Goal: Task Accomplishment & Management: Complete application form

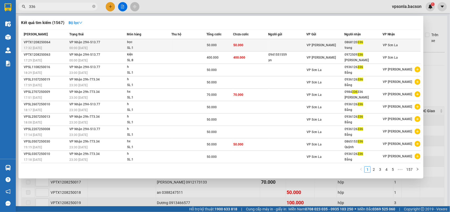
type input "336"
click at [367, 45] on div "trang" at bounding box center [364, 48] width 38 height 6
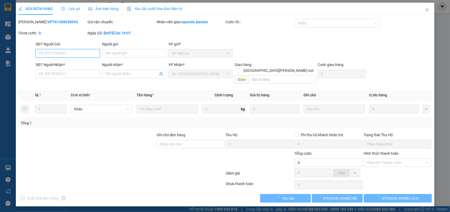
type input "0868120336"
type input "trang"
type input "50.000"
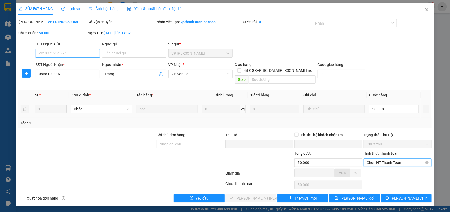
click at [388, 159] on span "Chọn HT Thanh Toán" at bounding box center [398, 162] width 62 height 8
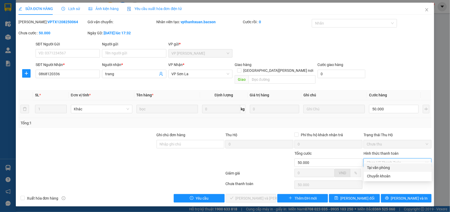
click at [381, 168] on div "Tại văn phòng" at bounding box center [398, 168] width 62 height 6
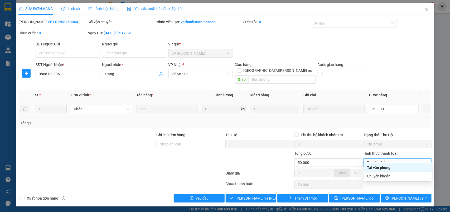
type input "0"
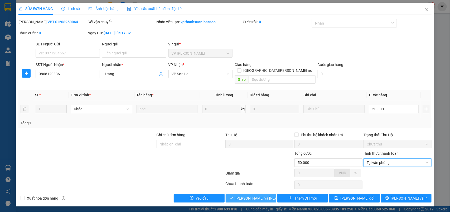
click at [264, 195] on span "[PERSON_NAME] và [PERSON_NAME] hàng" at bounding box center [271, 198] width 71 height 6
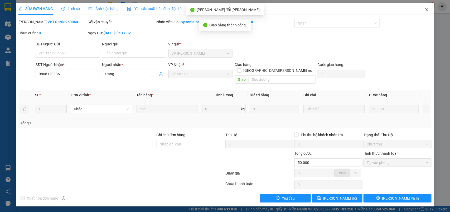
click at [429, 10] on span "Close" at bounding box center [427, 10] width 15 height 15
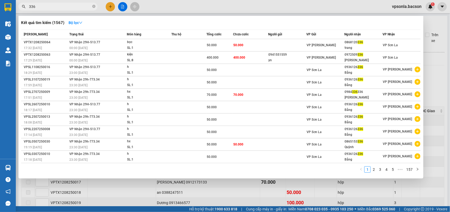
click at [41, 8] on input "336" at bounding box center [60, 7] width 62 height 6
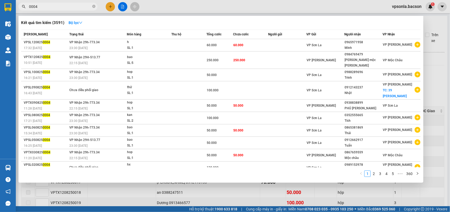
type input "0004"
click at [125, 4] on div at bounding box center [225, 106] width 450 height 212
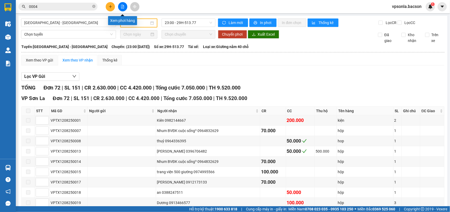
click at [125, 4] on button at bounding box center [122, 6] width 9 height 9
click at [96, 23] on span "[GEOGRAPHIC_DATA] - [GEOGRAPHIC_DATA]" at bounding box center [68, 23] width 89 height 8
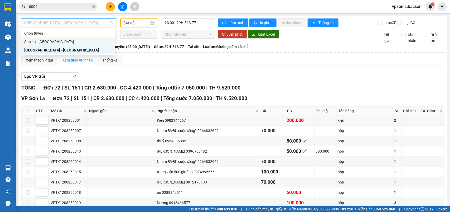
click at [64, 39] on div "Sơn La - [GEOGRAPHIC_DATA]" at bounding box center [68, 42] width 88 height 6
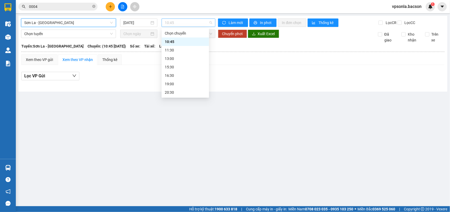
click at [177, 24] on span "10:45" at bounding box center [188, 23] width 47 height 8
click at [139, 24] on input "[DATE]" at bounding box center [136, 23] width 26 height 6
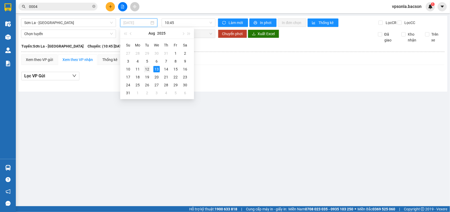
click at [149, 66] on div "12" at bounding box center [147, 69] width 6 height 6
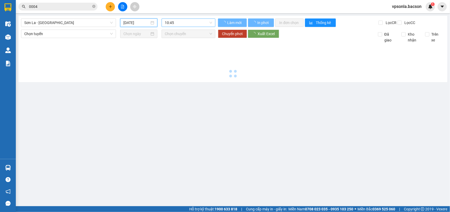
type input "[DATE]"
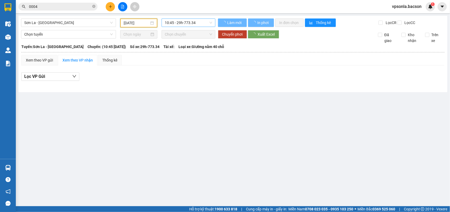
click at [194, 24] on span "10:45 - 29h-773.34" at bounding box center [188, 23] width 47 height 8
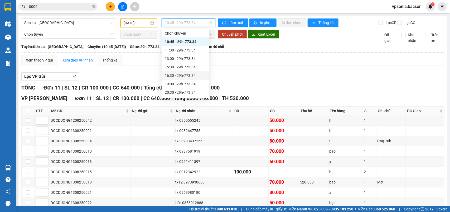
scroll to position [25, 0]
click at [183, 91] on div "22:30 - 29h-773.34" at bounding box center [183, 92] width 41 height 6
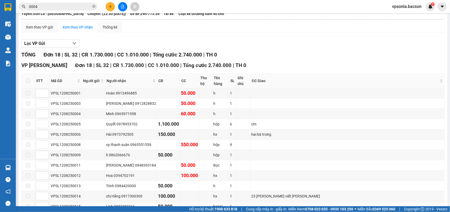
scroll to position [66, 0]
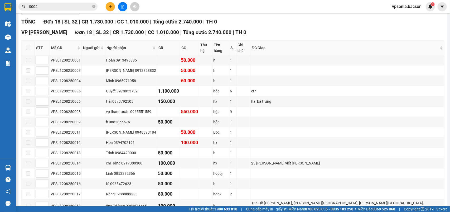
click at [59, 10] on span "0004" at bounding box center [57, 7] width 79 height 8
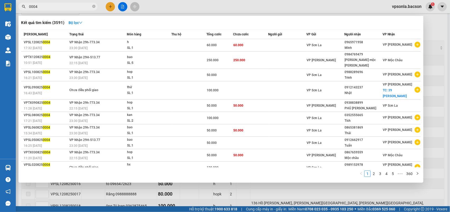
click at [59, 8] on input "0004" at bounding box center [60, 7] width 62 height 6
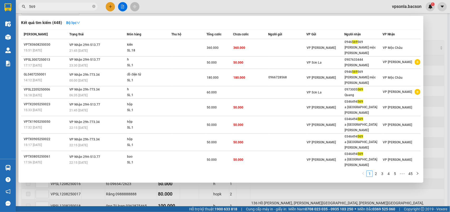
click at [52, 6] on input "569" at bounding box center [60, 7] width 62 height 6
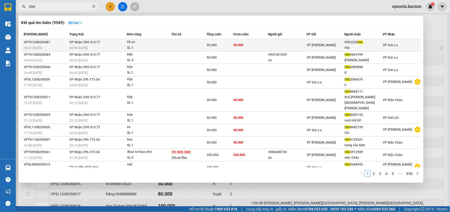
type input "086"
click at [336, 40] on td "VP [PERSON_NAME]" at bounding box center [325, 45] width 38 height 12
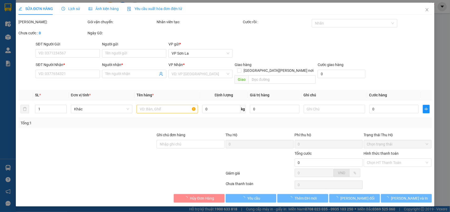
type input "0902235086"
type input "Hải"
type input "50.000"
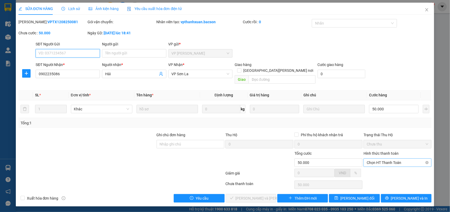
click at [373, 158] on span "Chọn HT Thanh Toán" at bounding box center [398, 162] width 62 height 8
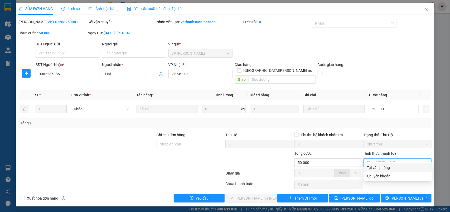
click at [374, 165] on div "Tại văn phòng" at bounding box center [398, 168] width 62 height 6
type input "0"
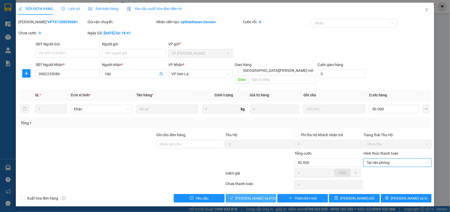
click at [266, 195] on span "[PERSON_NAME] và [PERSON_NAME] hàng" at bounding box center [271, 198] width 71 height 6
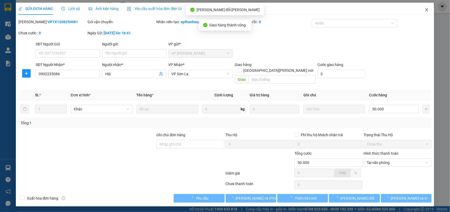
click at [425, 9] on icon "close" at bounding box center [427, 10] width 4 height 4
click at [425, 9] on span "vpsonla.bacson" at bounding box center [407, 6] width 38 height 7
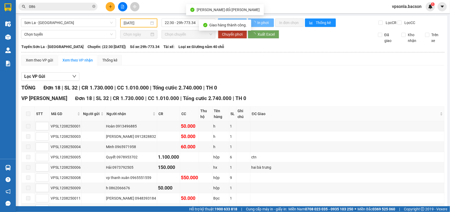
click at [425, 9] on span "vpsonla.bacson" at bounding box center [407, 6] width 38 height 7
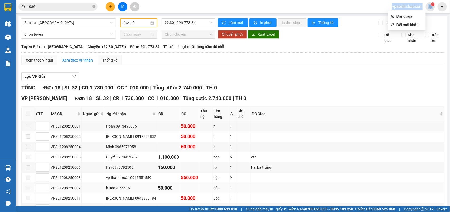
click at [213, 190] on td at bounding box center [205, 188] width 13 height 10
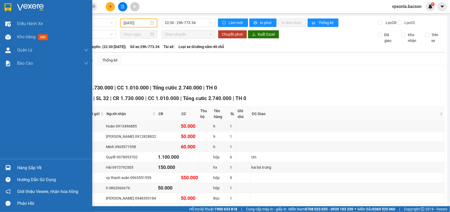
click at [8, 12] on div at bounding box center [46, 8] width 92 height 17
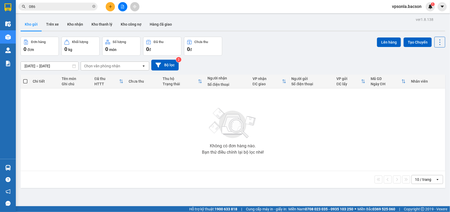
click at [111, 6] on icon "plus" at bounding box center [111, 7] width 4 height 4
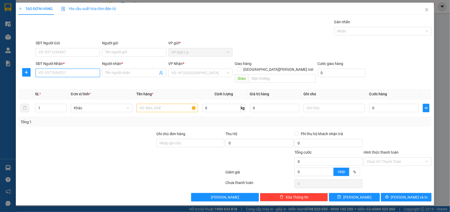
click at [56, 71] on input "SĐT Người Nhận *" at bounding box center [68, 73] width 64 height 8
click at [63, 83] on div "0977028218 - Long" at bounding box center [68, 84] width 58 height 6
type input "0977028218"
type input "Long"
type input "0977028218"
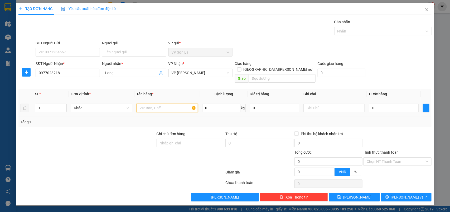
click at [157, 104] on input "text" at bounding box center [167, 108] width 61 height 8
type input "h"
click at [397, 104] on input "0" at bounding box center [394, 108] width 50 height 8
type input "50"
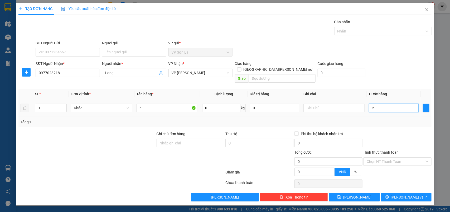
type input "50"
type input "50.000"
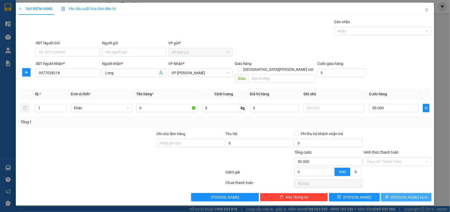
click at [386, 193] on button "[PERSON_NAME] và In" at bounding box center [406, 197] width 51 height 8
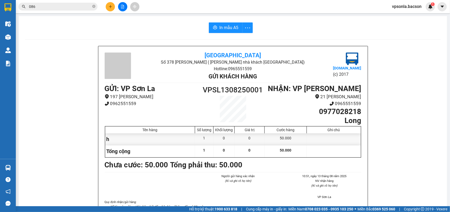
click at [64, 8] on input "086" at bounding box center [60, 7] width 62 height 6
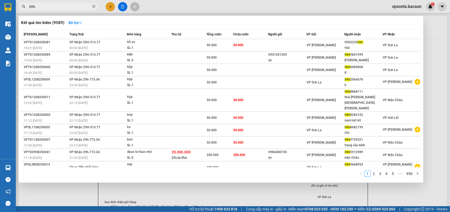
click at [64, 8] on input "086" at bounding box center [60, 7] width 62 height 6
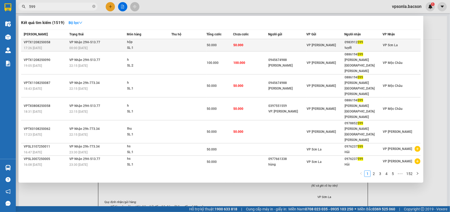
type input "599"
click at [386, 46] on span "VP Sơn La" at bounding box center [390, 45] width 15 height 4
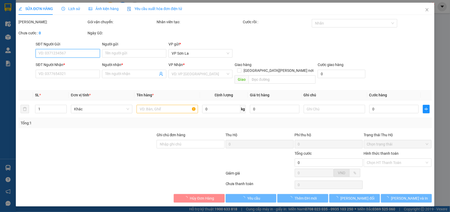
type input "0983912599"
type input "tuyết"
type input "50.000"
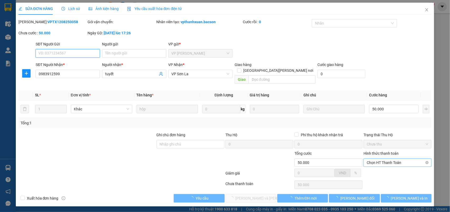
click at [386, 158] on span "Chọn HT Thanh Toán" at bounding box center [398, 162] width 62 height 8
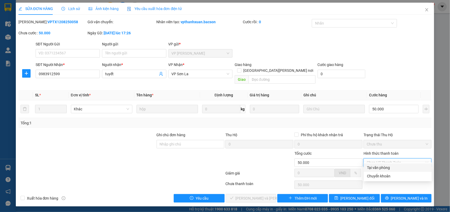
click at [382, 167] on div "Tại văn phòng" at bounding box center [398, 168] width 62 height 6
type input "0"
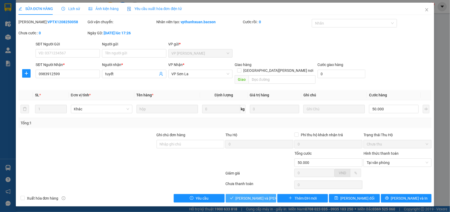
click at [252, 195] on span "[PERSON_NAME] và [PERSON_NAME] hàng" at bounding box center [271, 198] width 71 height 6
